Goal: Information Seeking & Learning: Learn about a topic

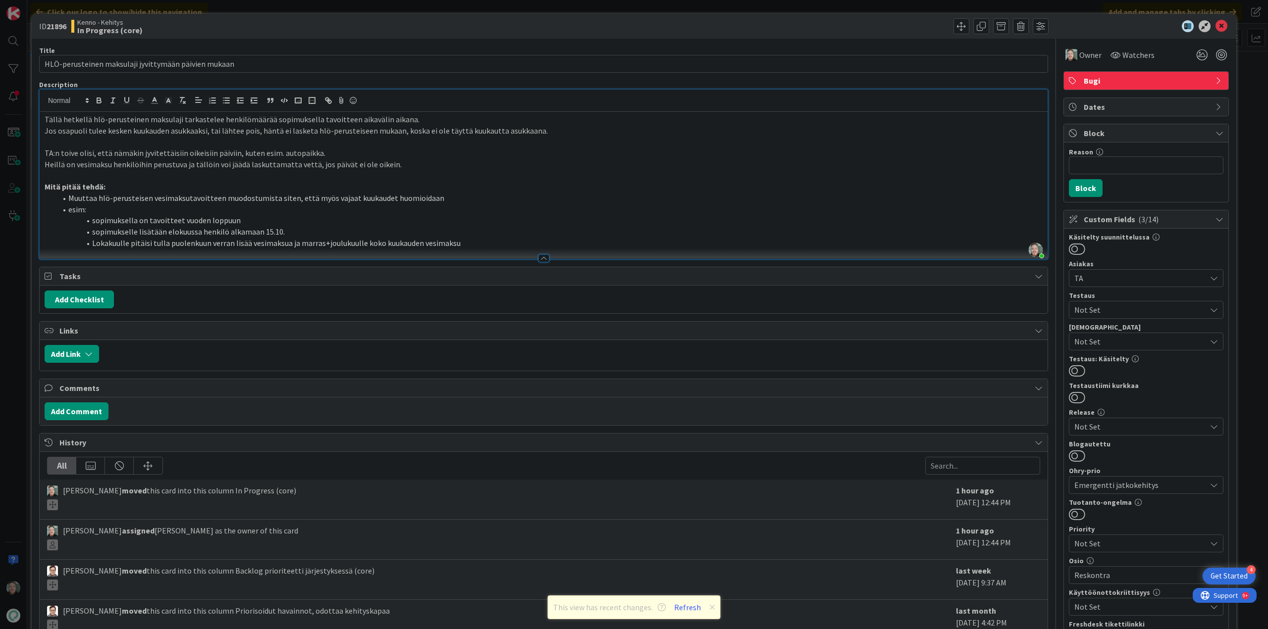
scroll to position [198, 0]
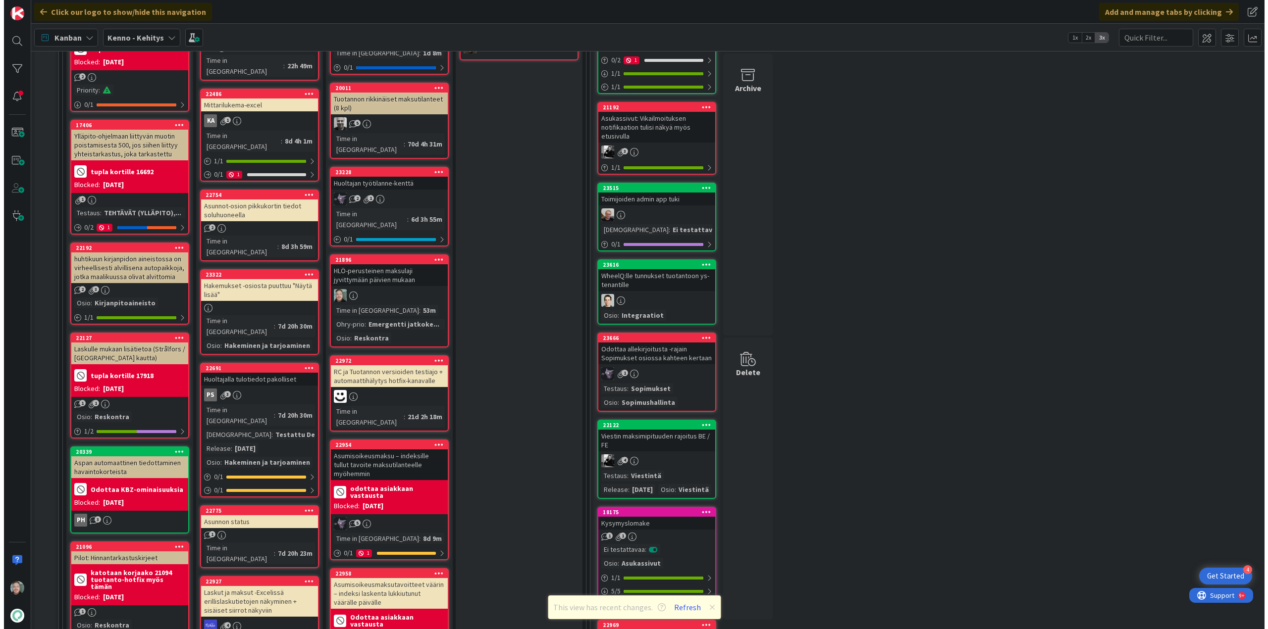
scroll to position [248, 0]
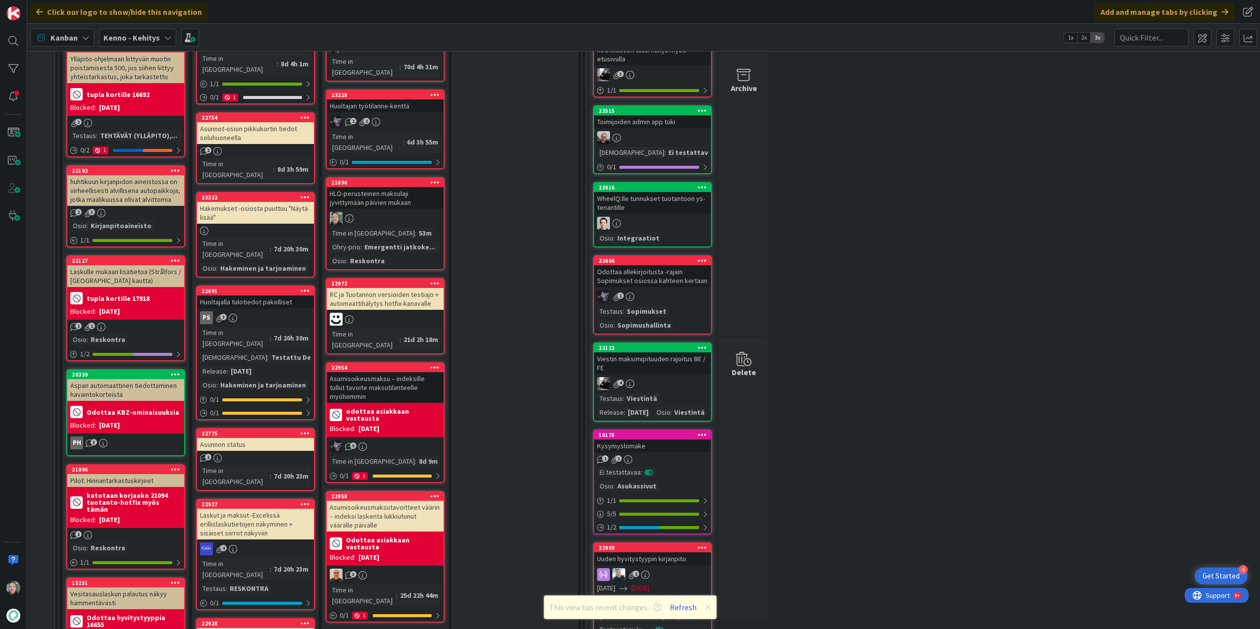
click at [384, 212] on div at bounding box center [385, 218] width 117 height 13
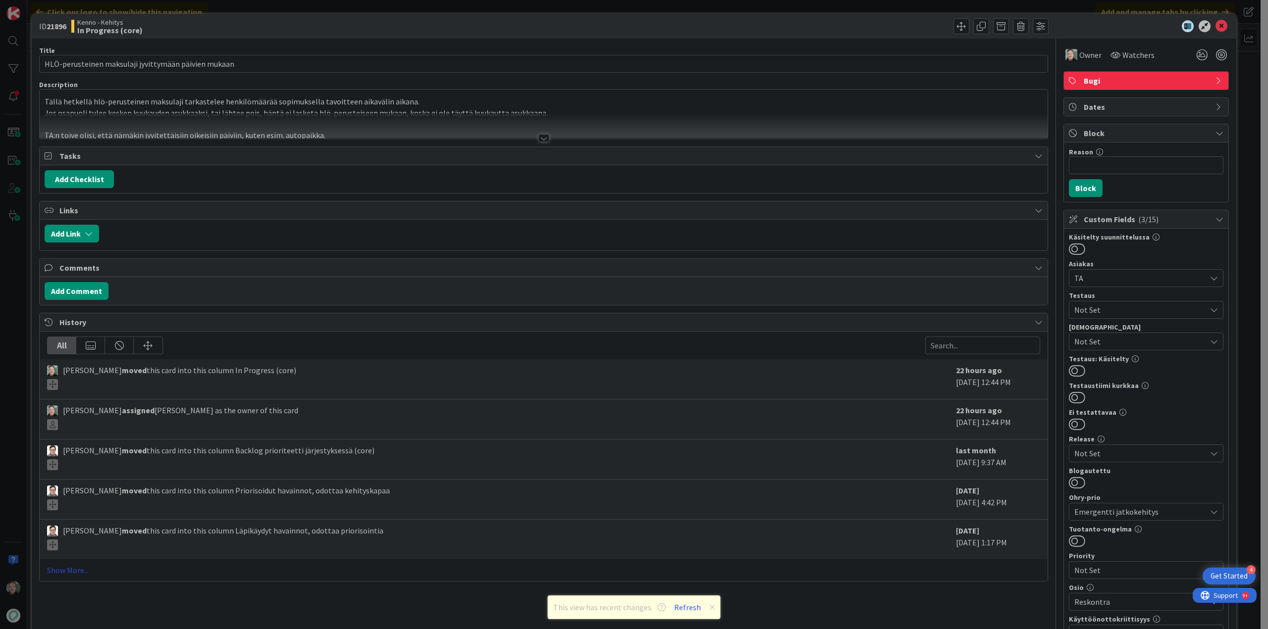
click at [71, 566] on link "Show More..." at bounding box center [543, 571] width 993 height 12
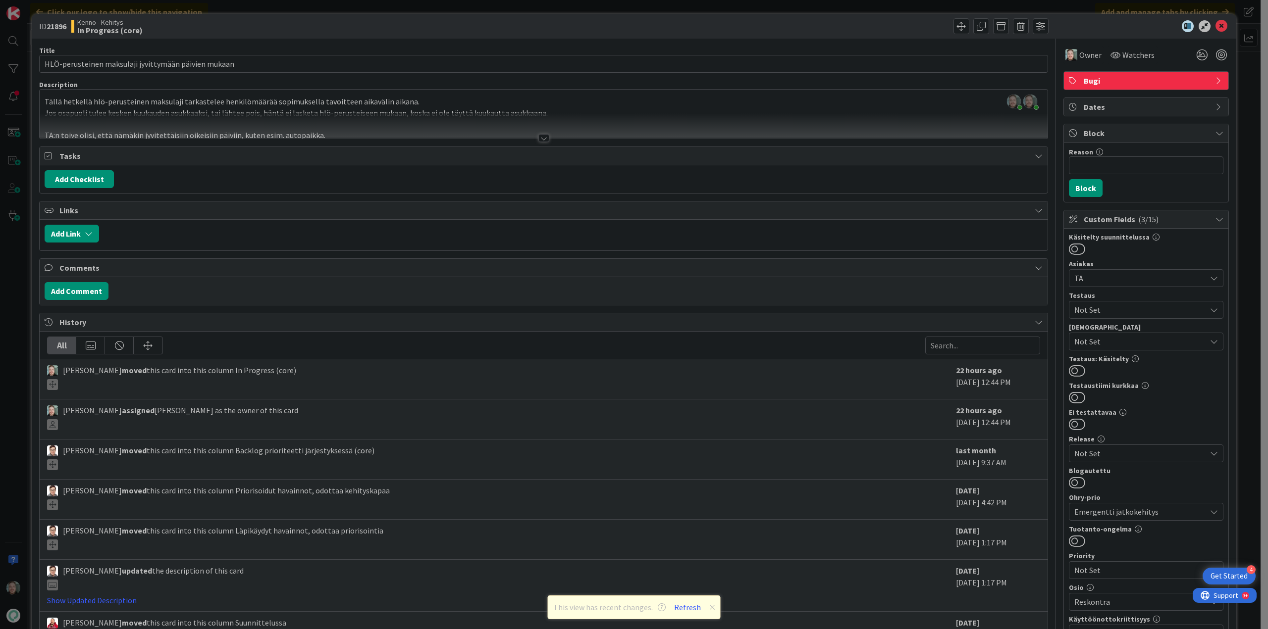
click at [538, 135] on div at bounding box center [543, 138] width 11 height 8
